Goal: Information Seeking & Learning: Learn about a topic

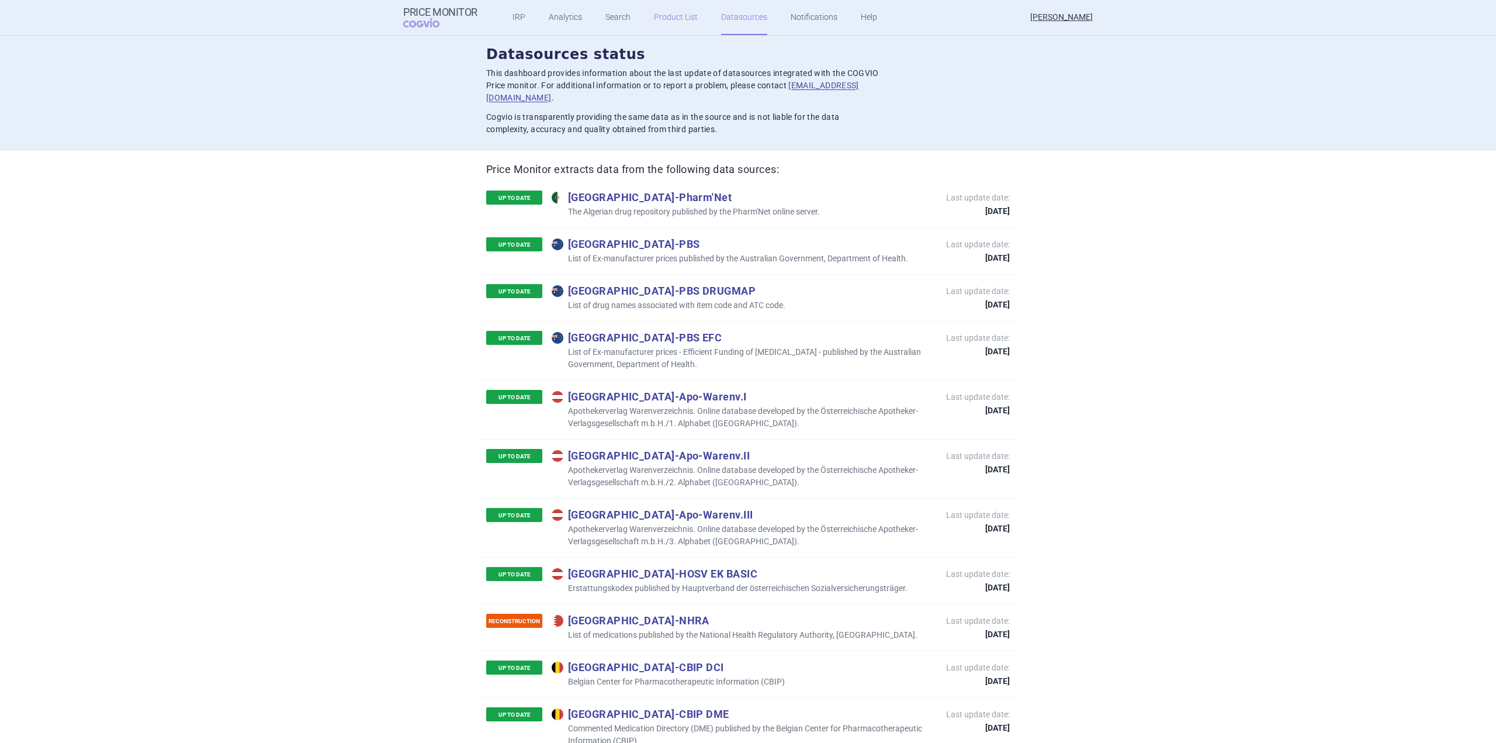
click at [679, 10] on link "Product List" at bounding box center [676, 17] width 44 height 35
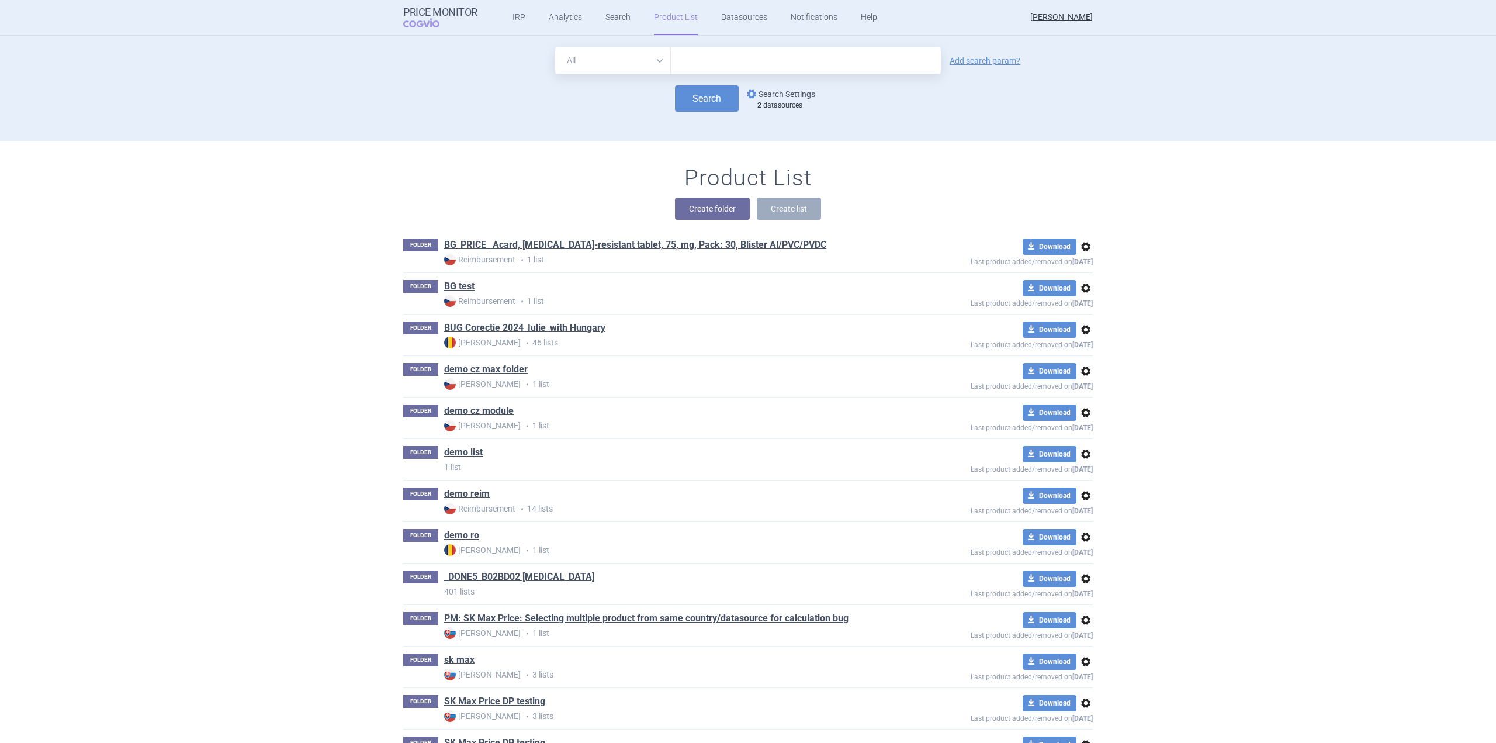
click at [769, 89] on link "options Search Settings" at bounding box center [780, 94] width 71 height 14
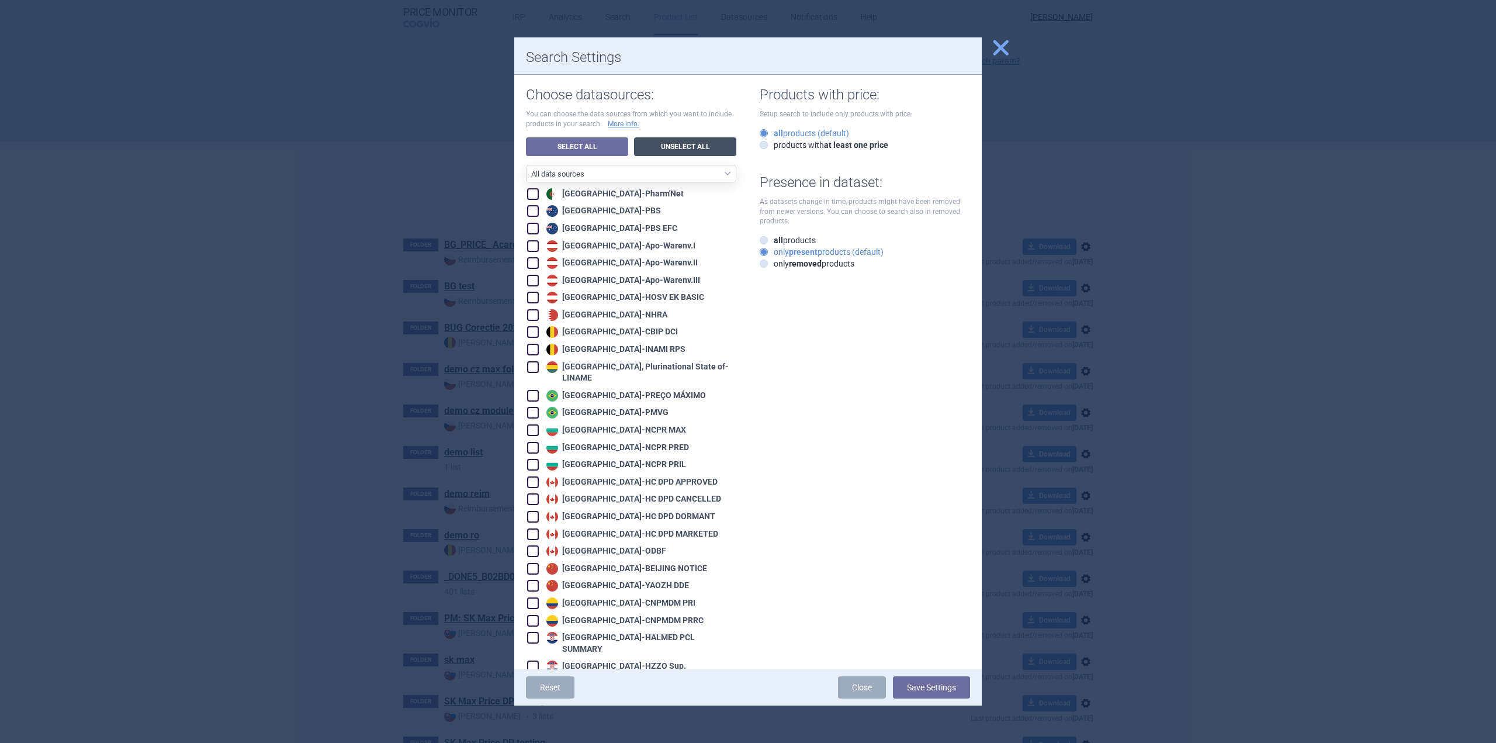
click at [661, 143] on link "Unselect All" at bounding box center [685, 146] width 102 height 19
checkbox input "false"
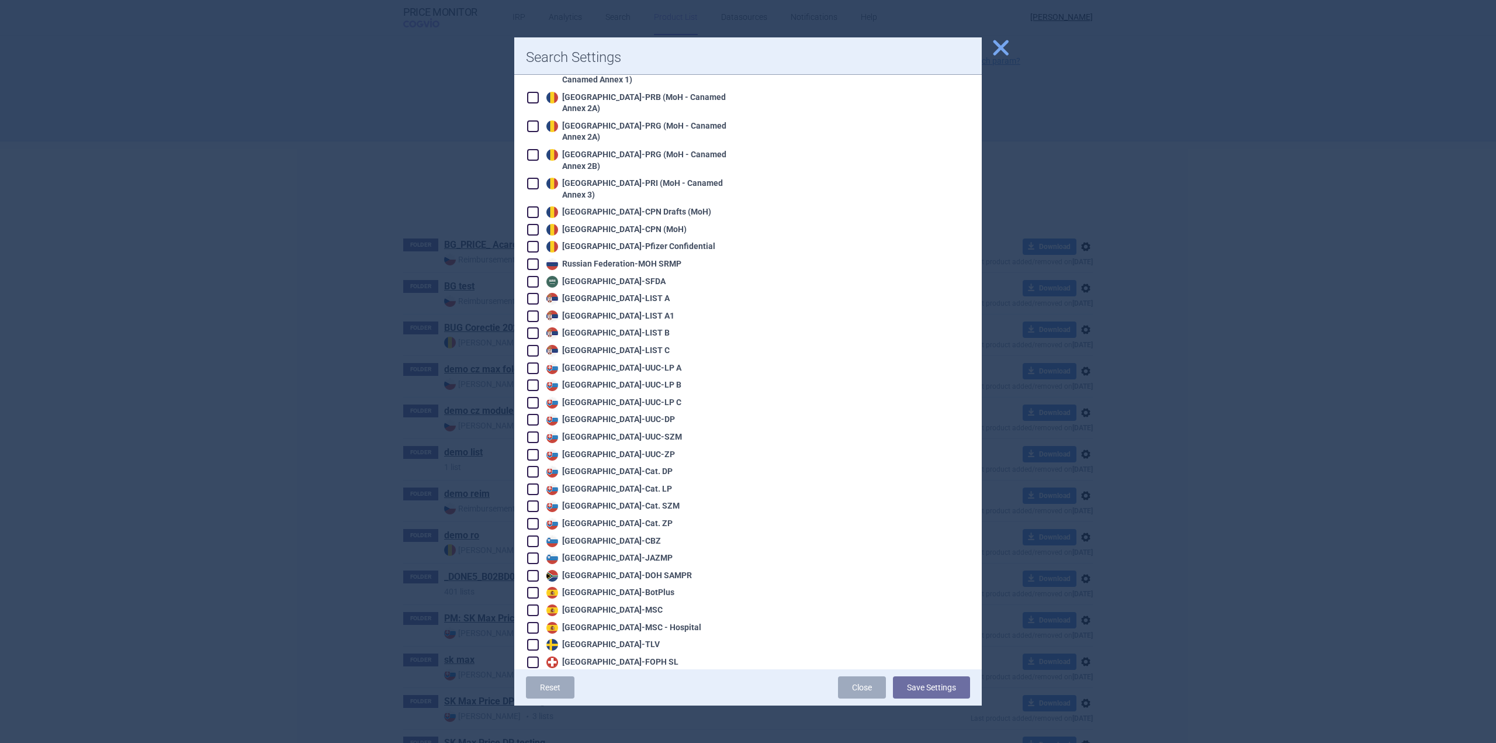
scroll to position [2279, 0]
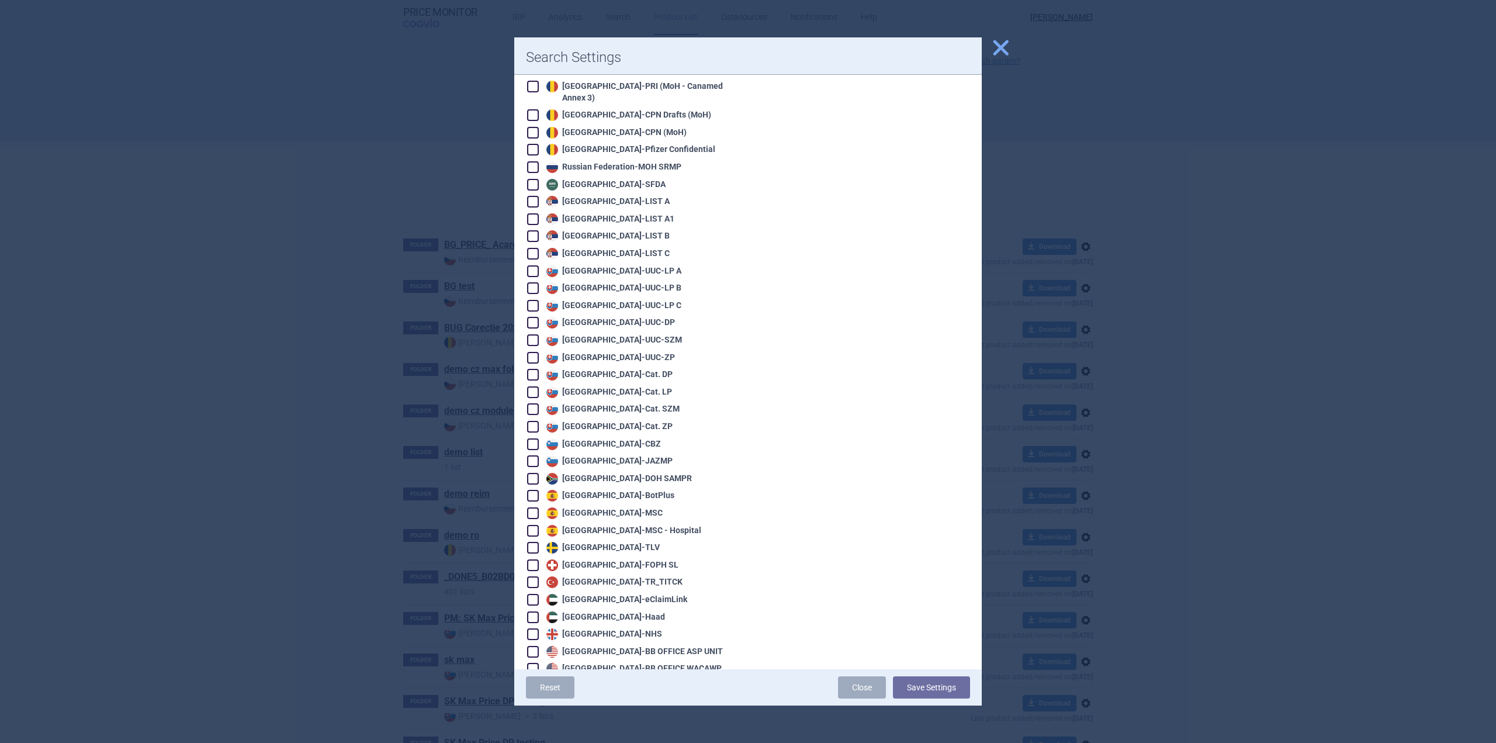
click at [620, 300] on div "Slovakia - UUC-LP C" at bounding box center [613, 306] width 138 height 12
checkbox input "true"
click at [626, 282] on div "Slovakia - UUC-LP B" at bounding box center [613, 288] width 138 height 12
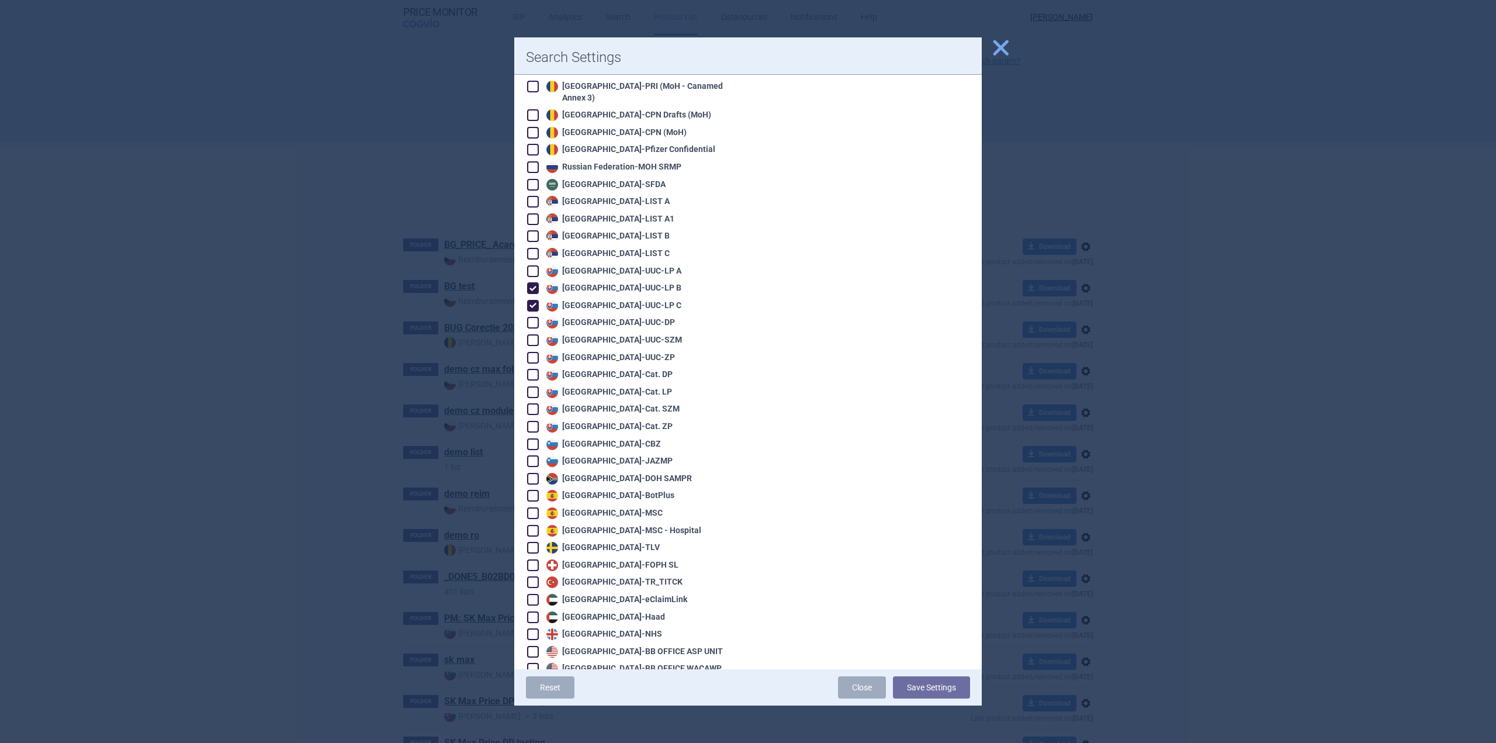
checkbox input "true"
click at [897, 462] on button "Save Settings" at bounding box center [931, 687] width 77 height 22
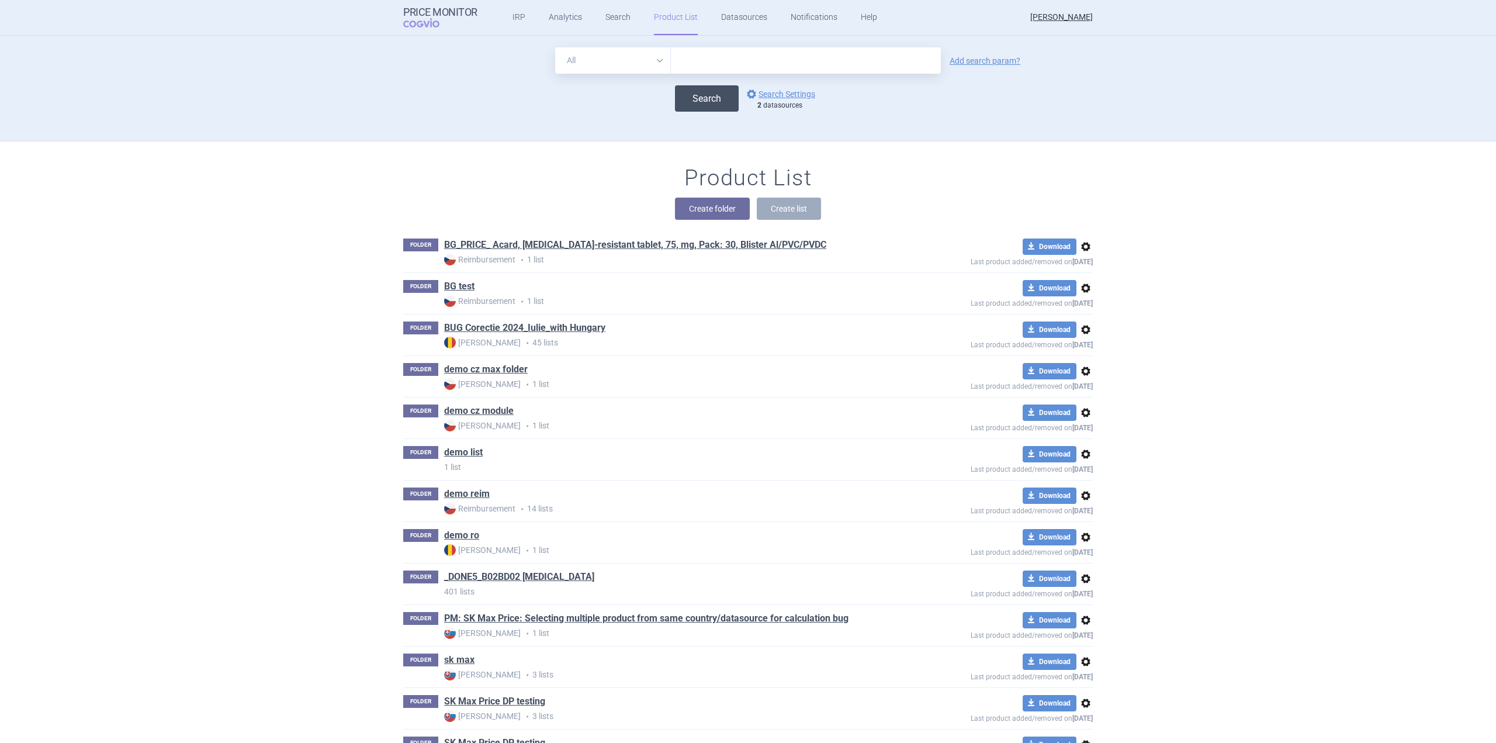
click at [712, 86] on button "Search" at bounding box center [707, 98] width 64 height 26
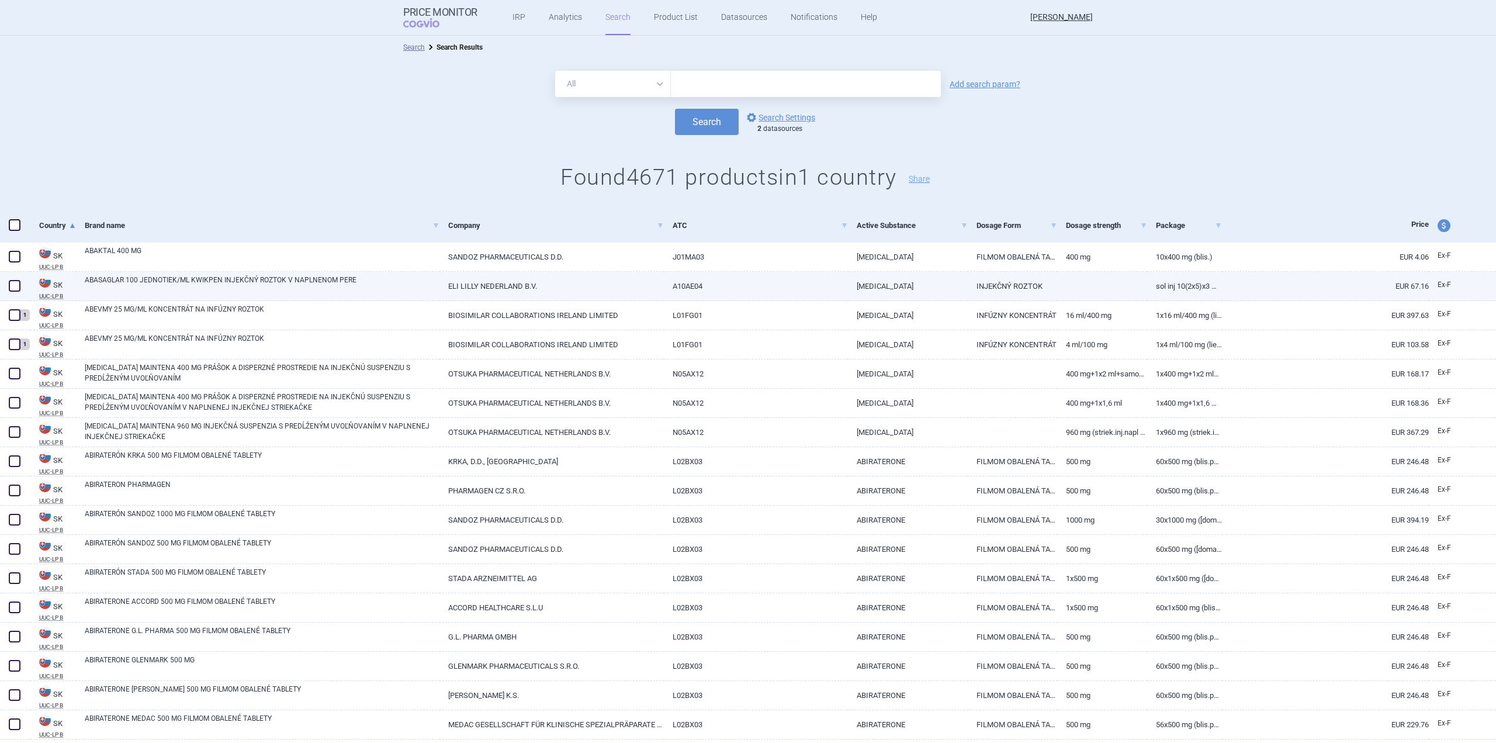
click at [289, 272] on div "ABASAGLAR 100 JEDNOTIEK/ML KWIKPEN INJEKČNÝ ROZTOK V NAPLNENOM PERE" at bounding box center [258, 286] width 364 height 29
click at [306, 282] on link "ABASAGLAR 100 JEDNOTIEK/ML KWIKPEN INJEKČNÝ ROZTOK V NAPLNENOM PERE" at bounding box center [262, 285] width 355 height 21
select select "EUR"
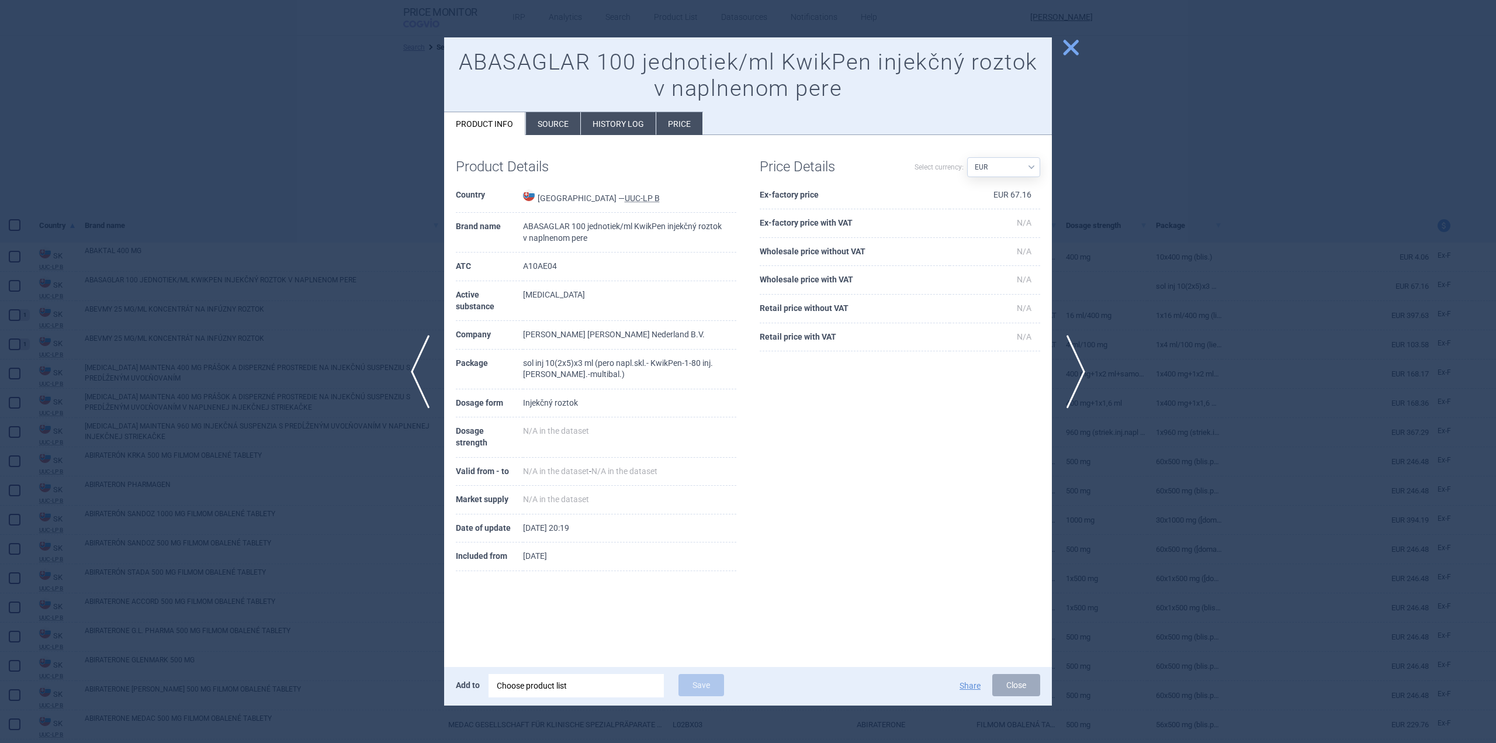
click at [897, 50] on span "close" at bounding box center [1071, 47] width 20 height 20
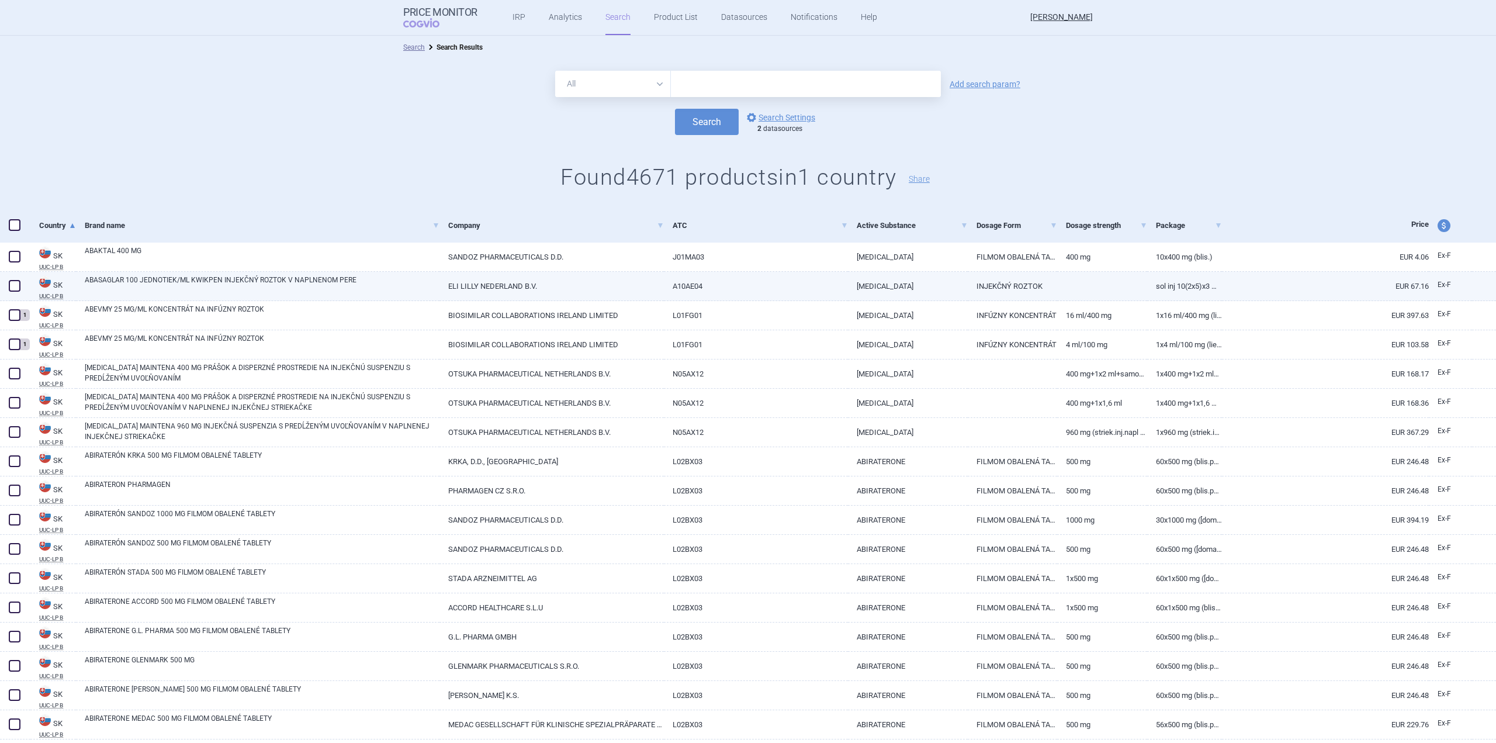
click at [13, 281] on span at bounding box center [15, 286] width 18 height 18
checkbox input "true"
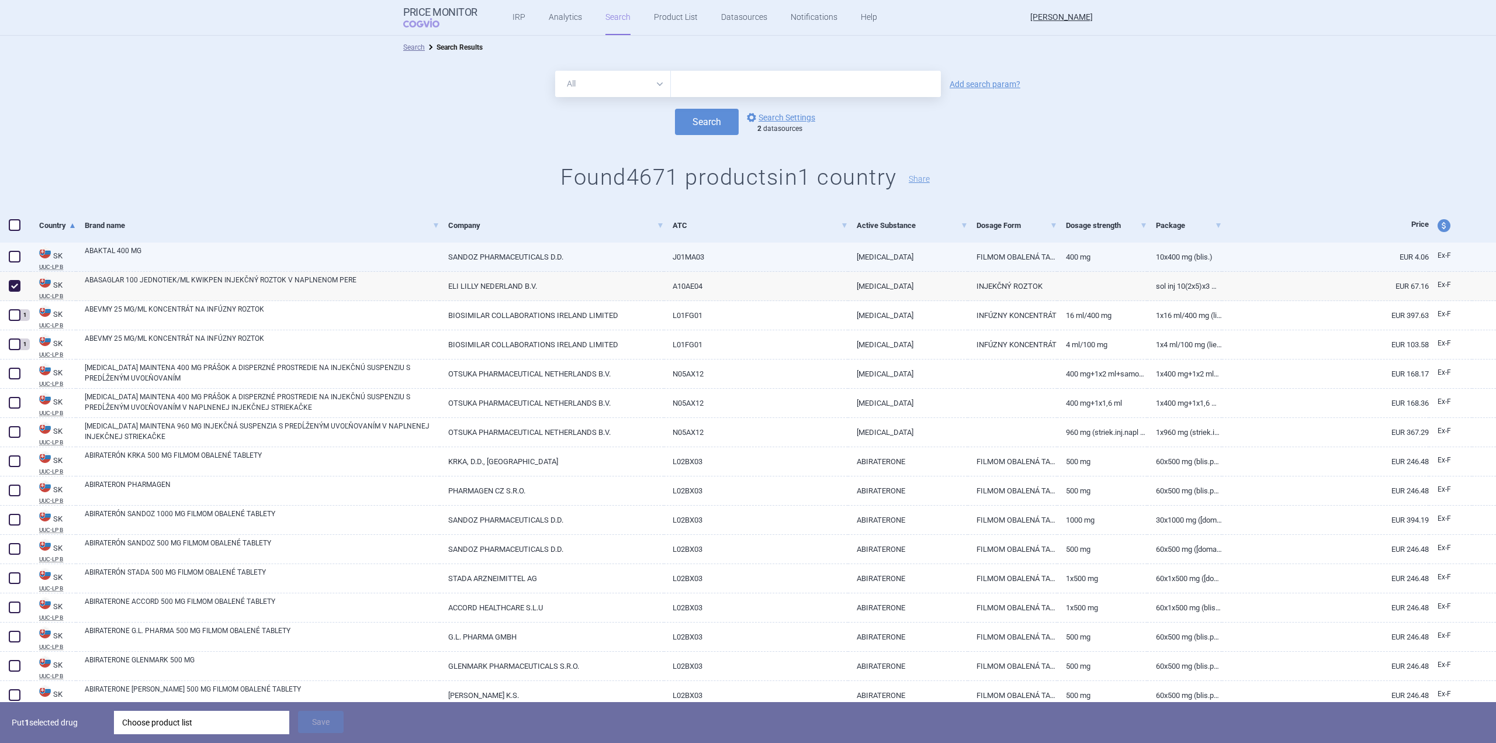
click at [18, 265] on span at bounding box center [15, 257] width 18 height 18
click at [19, 258] on span at bounding box center [15, 257] width 12 height 12
checkbox input "true"
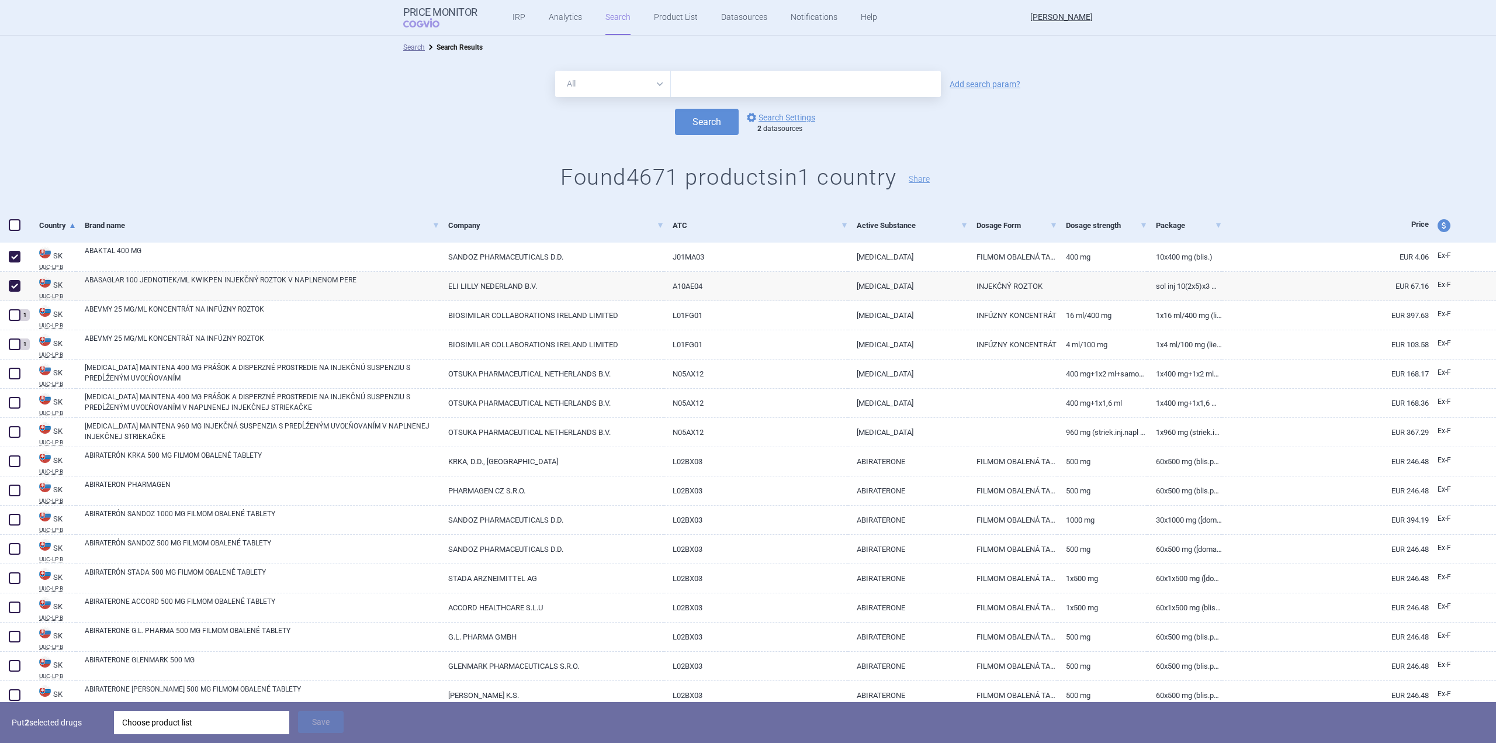
click at [257, 462] on div "Choose product list" at bounding box center [201, 722] width 159 height 23
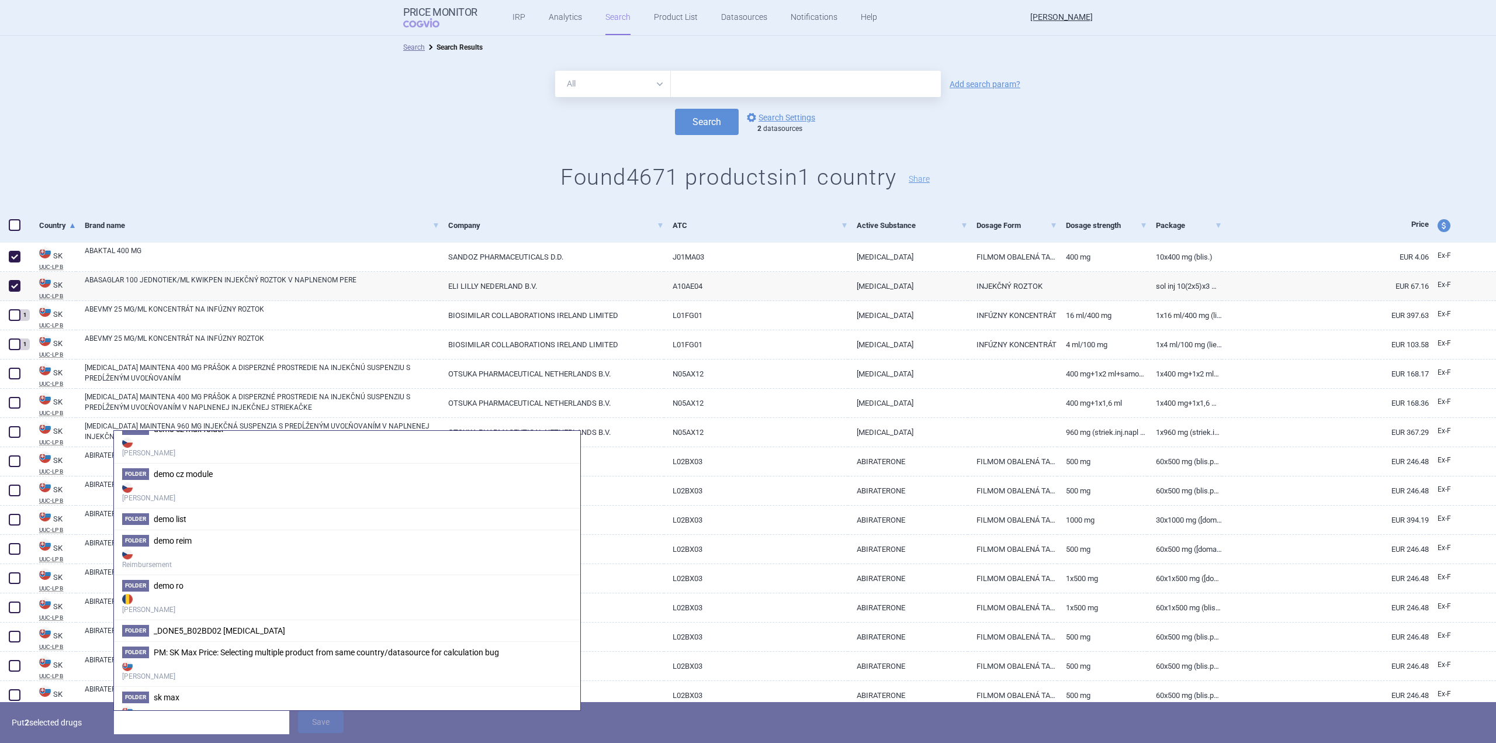
scroll to position [409, 0]
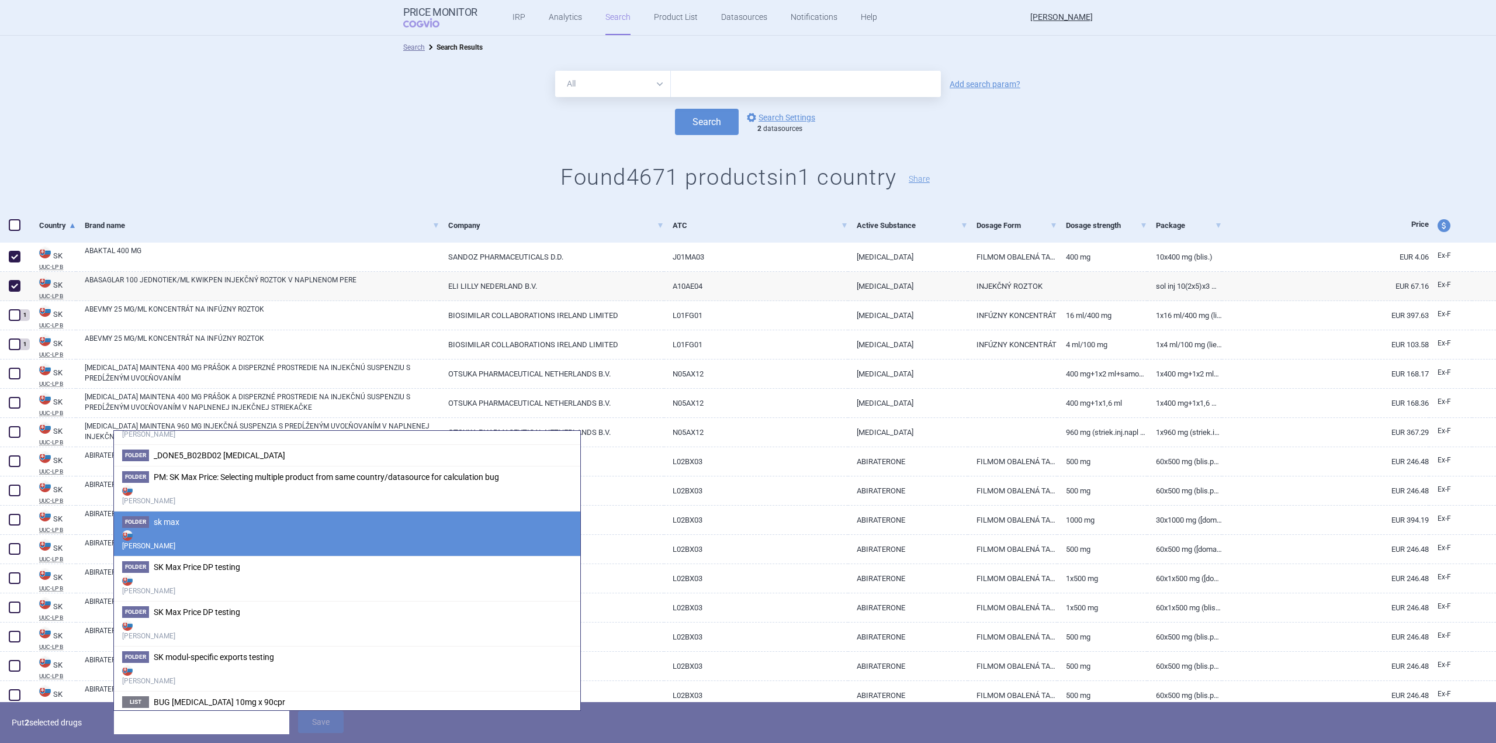
click at [352, 462] on li "Folder sk max Max Price" at bounding box center [347, 533] width 466 height 45
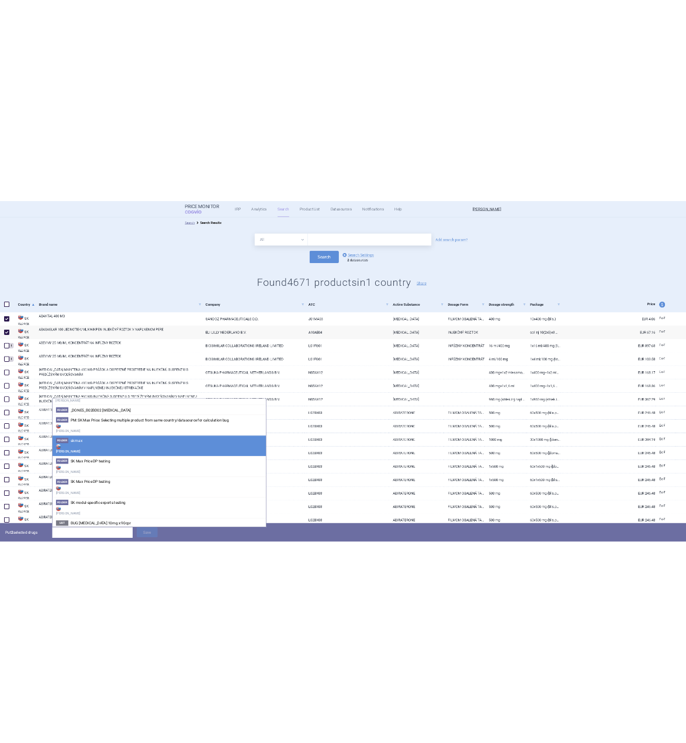
scroll to position [0, 0]
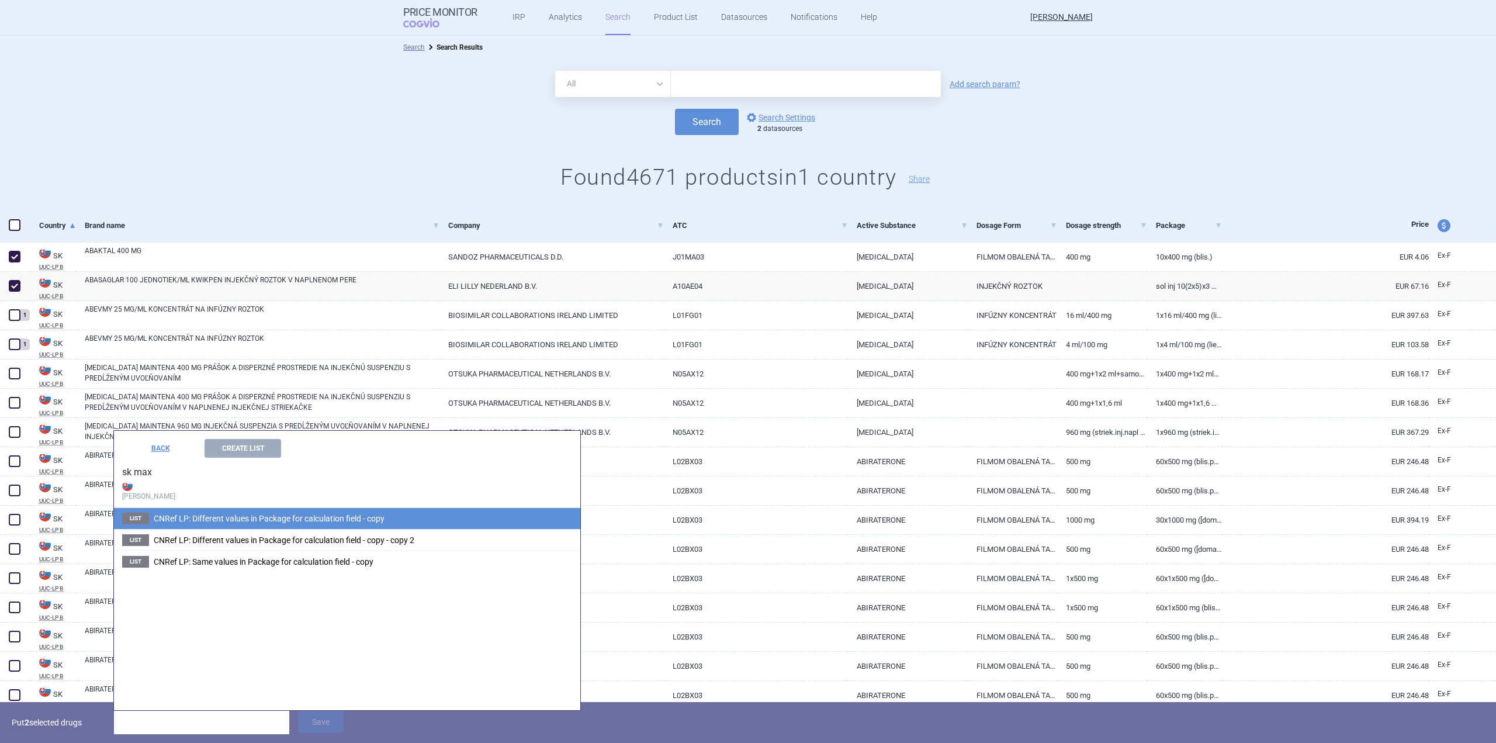
click at [347, 462] on span "CNRef LP: Different values in Package for calculation field - copy" at bounding box center [269, 518] width 231 height 9
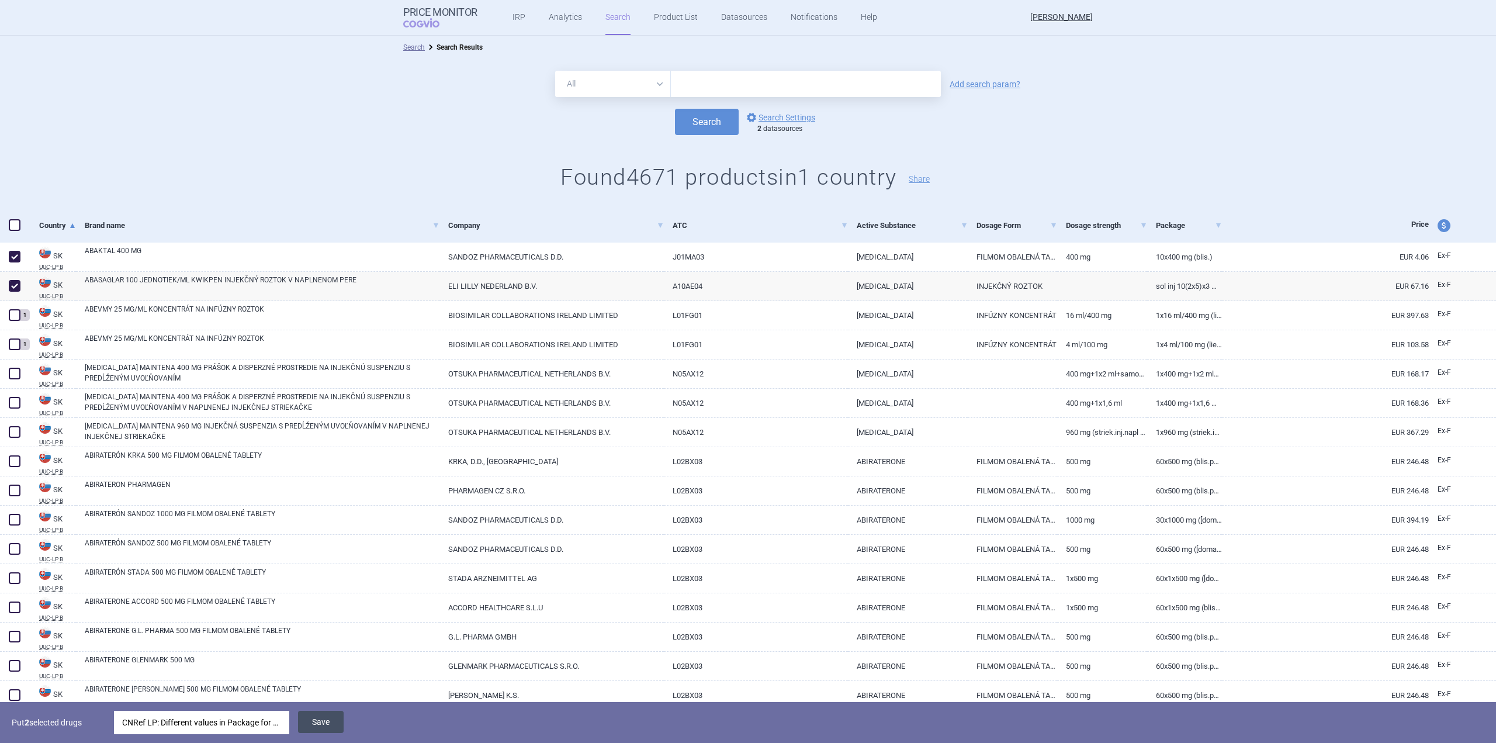
click at [340, 462] on button "Save" at bounding box center [321, 722] width 46 height 22
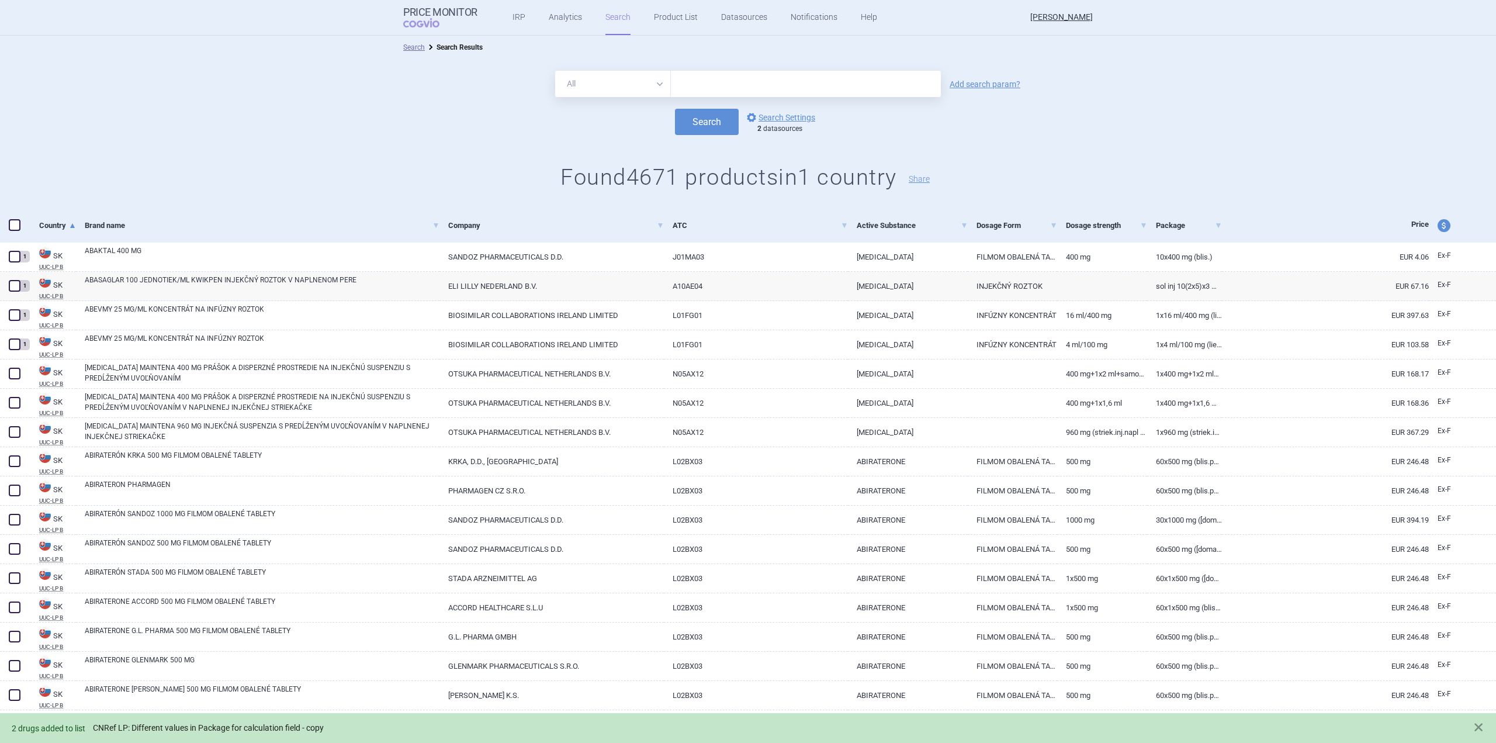
click at [302, 462] on link "CNRef LP: Different values in Package for calculation field - copy" at bounding box center [208, 728] width 231 height 10
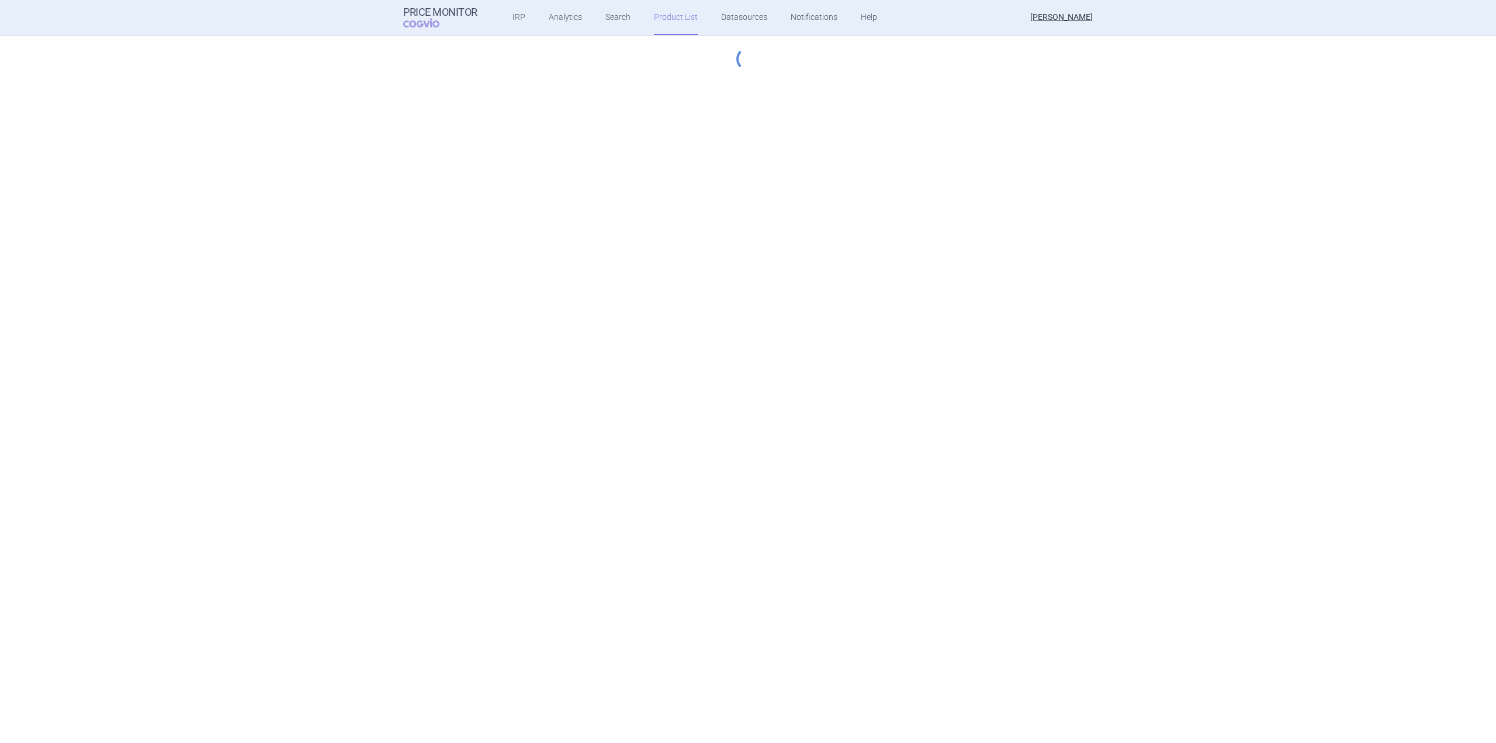
select select "[DATE]"
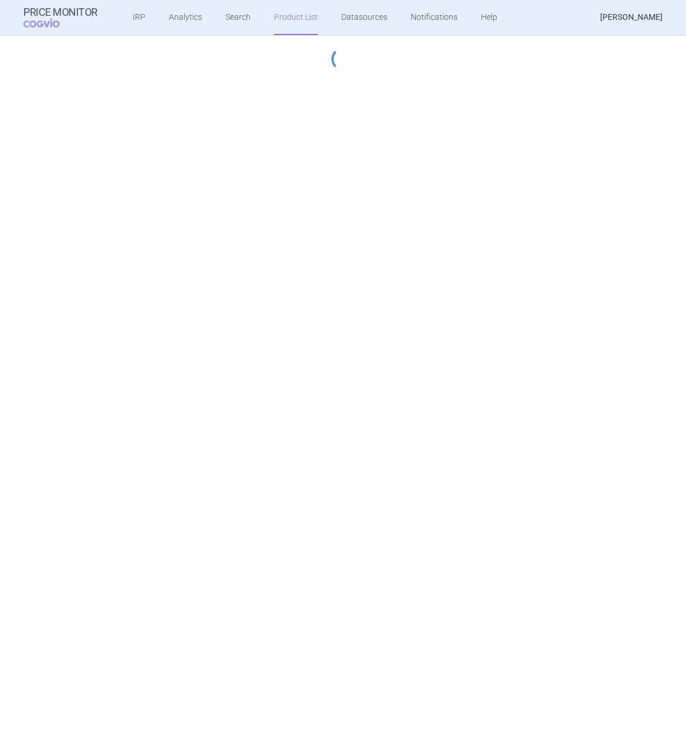
select select "[DATE]"
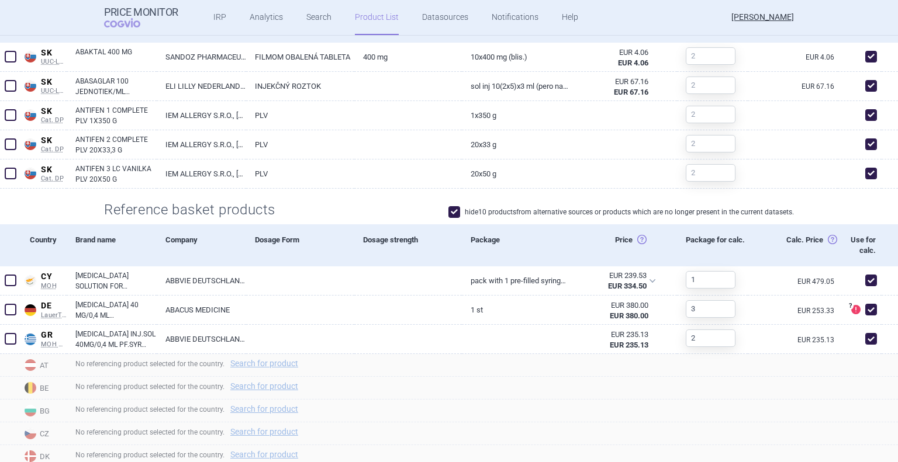
scroll to position [397, 0]
